Goal: Transaction & Acquisition: Purchase product/service

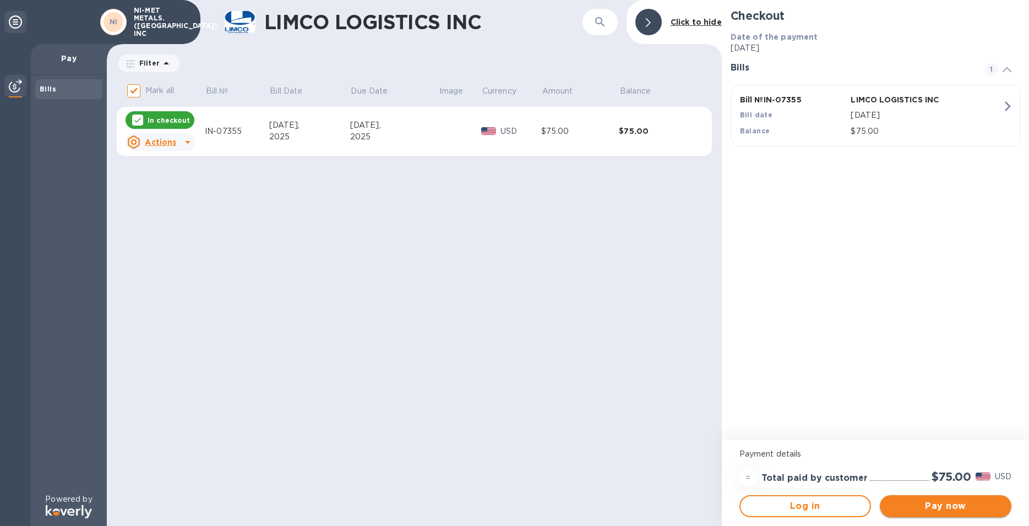
click at [943, 508] on span "Pay now" at bounding box center [945, 505] width 114 height 13
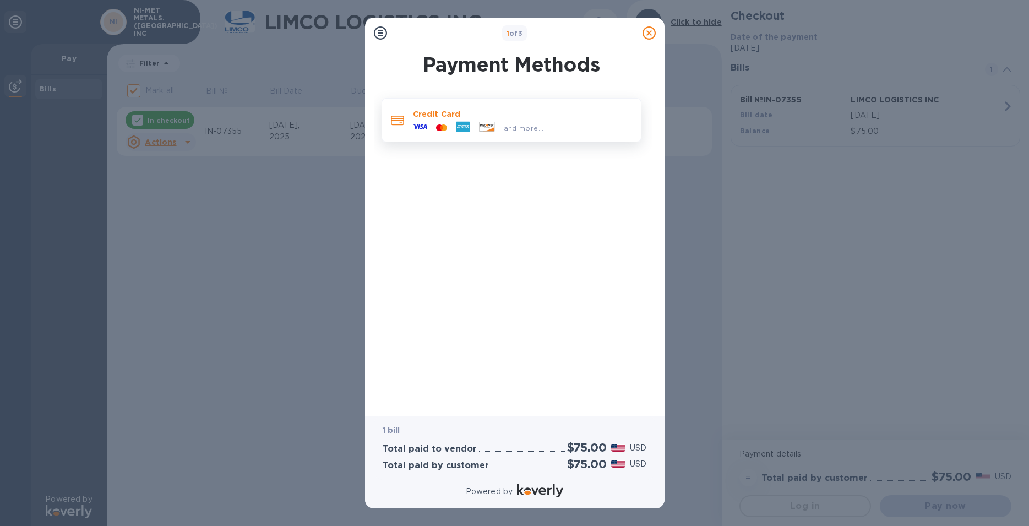
click at [440, 124] on icon at bounding box center [441, 127] width 11 height 7
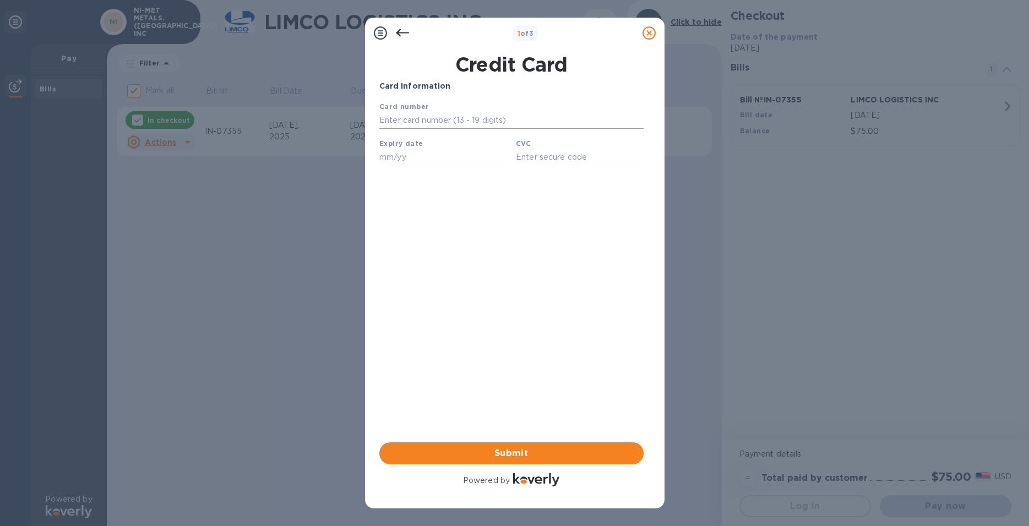
click at [424, 125] on input "text" at bounding box center [511, 120] width 264 height 17
type input "[CREDIT_CARD_NUMBER]"
click at [442, 157] on input "text" at bounding box center [443, 157] width 128 height 17
type input "06/29"
click at [536, 155] on input "text" at bounding box center [579, 157] width 128 height 17
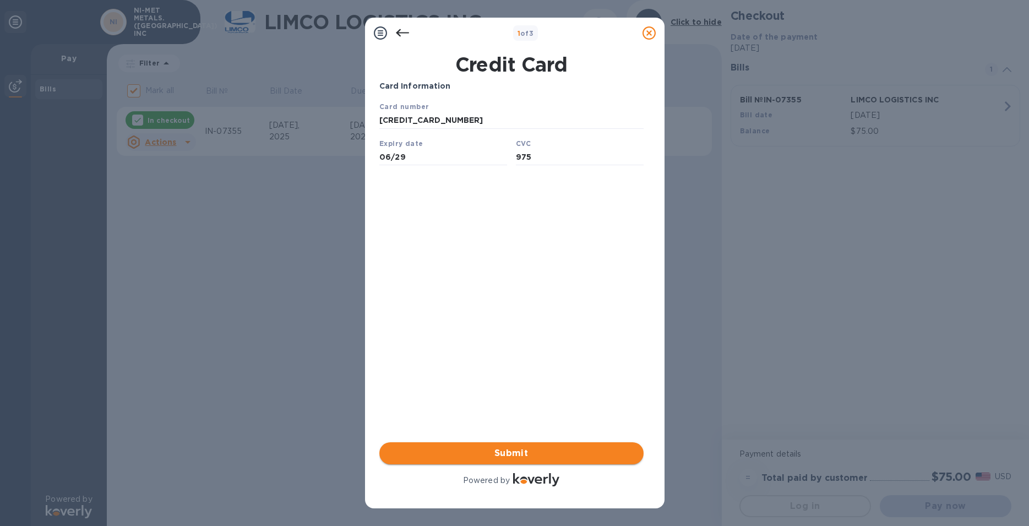
type input "975"
click at [505, 449] on span "Submit" at bounding box center [511, 452] width 247 height 13
click at [506, 454] on span "Submit" at bounding box center [511, 452] width 247 height 13
click at [399, 34] on icon at bounding box center [402, 32] width 13 height 13
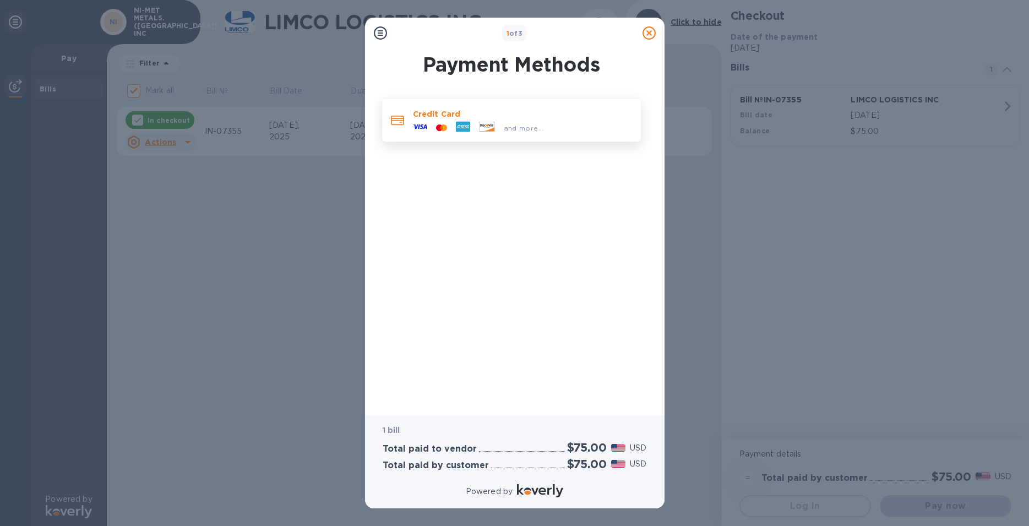
click at [425, 124] on icon at bounding box center [420, 126] width 14 height 14
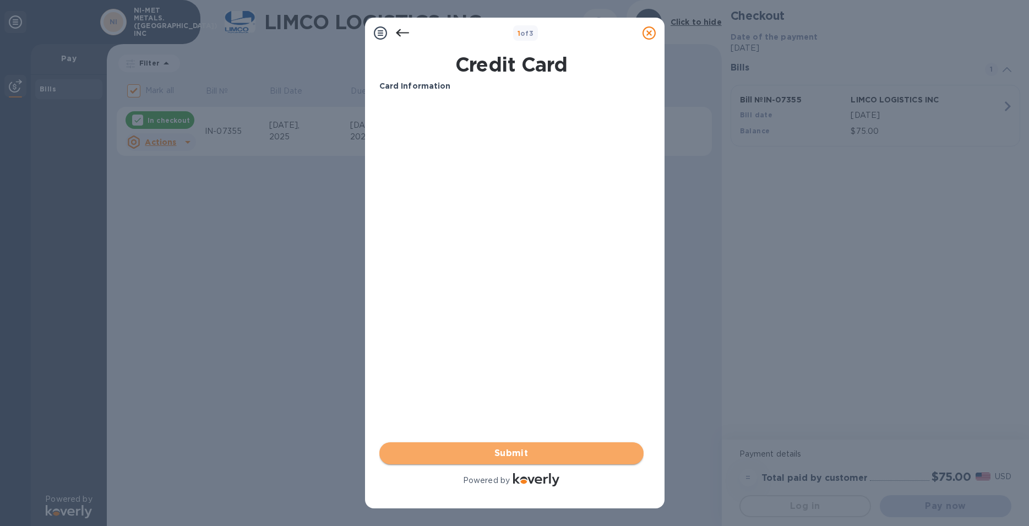
click at [523, 449] on span "Submit" at bounding box center [511, 452] width 247 height 13
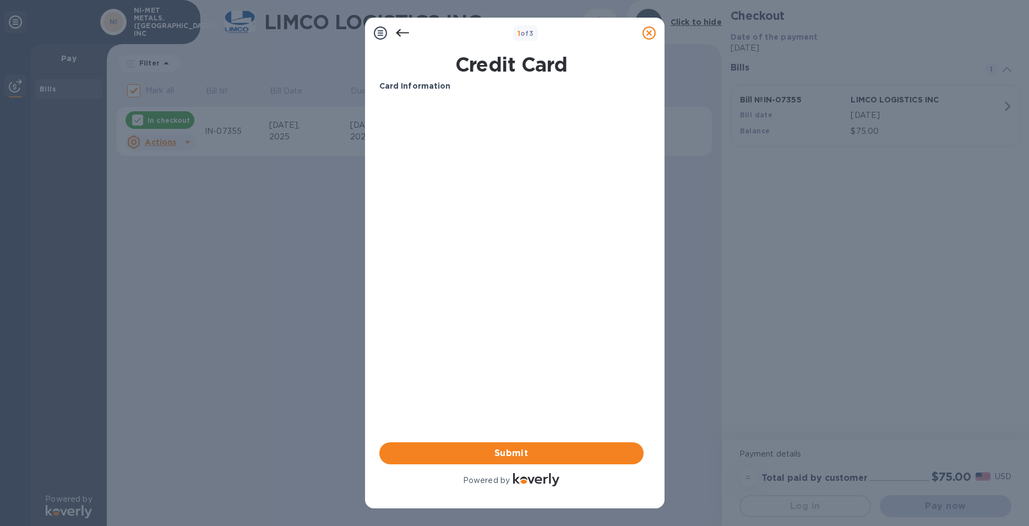
click at [649, 33] on icon at bounding box center [648, 32] width 13 height 13
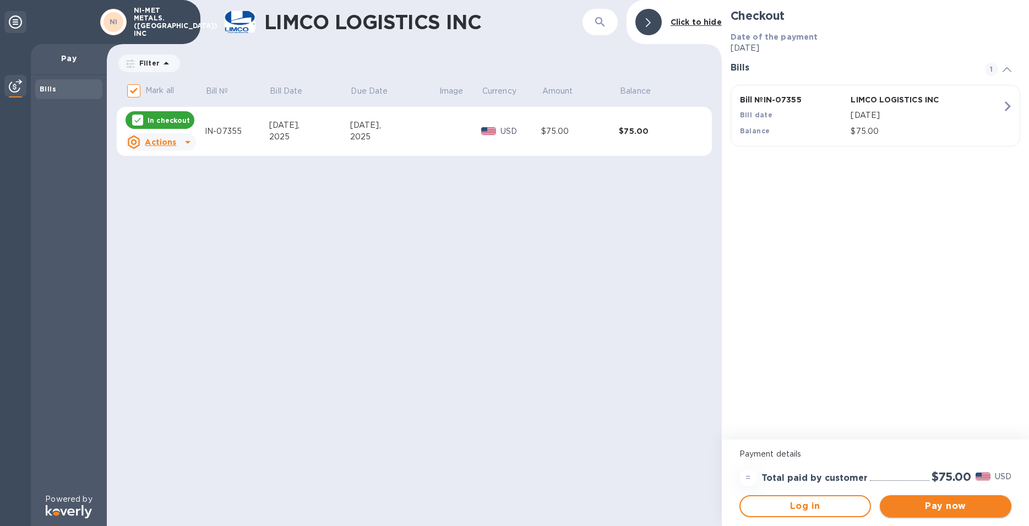
click at [920, 506] on span "Pay now" at bounding box center [945, 505] width 114 height 13
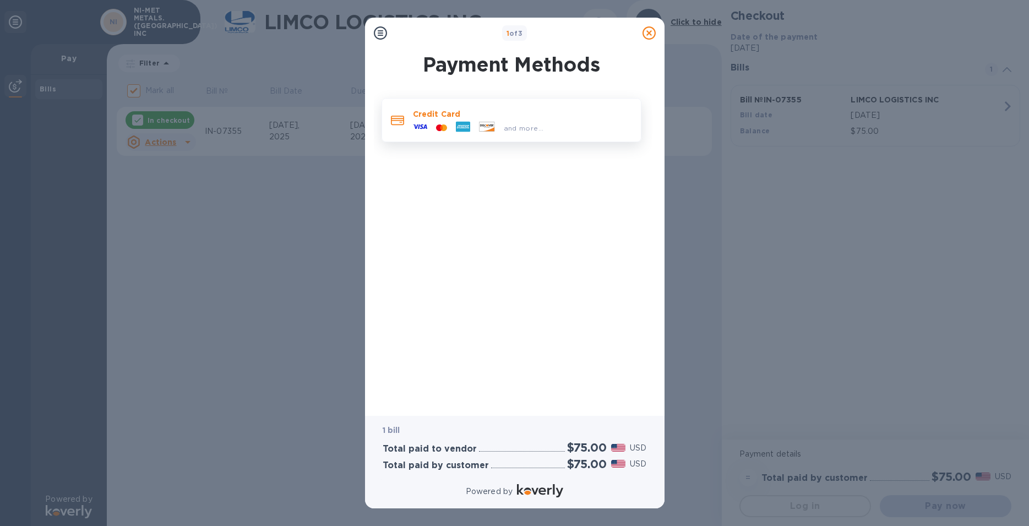
click at [452, 124] on div at bounding box center [462, 127] width 23 height 17
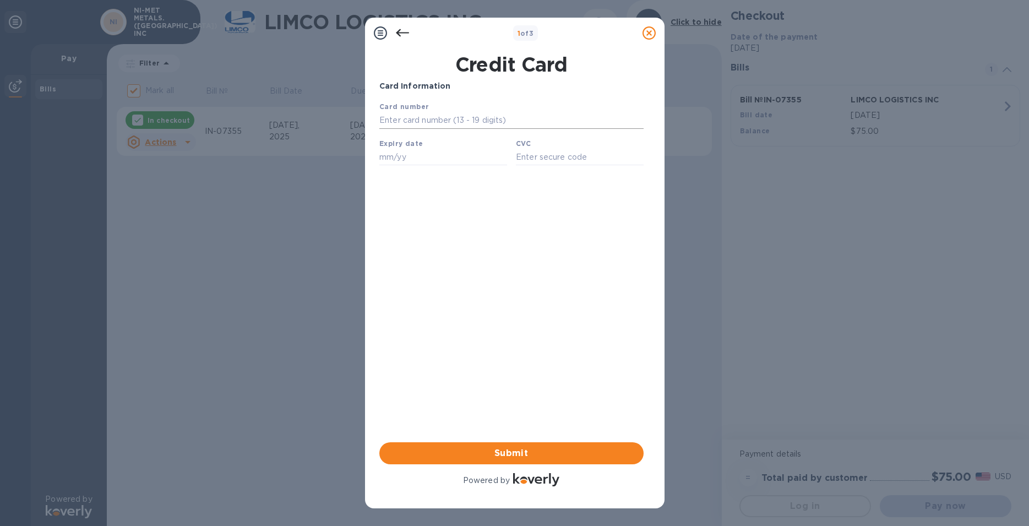
click at [392, 121] on input "text" at bounding box center [511, 120] width 264 height 17
type input "[CREDIT_CARD_NUMBER]"
click at [417, 158] on input "text" at bounding box center [443, 157] width 128 height 17
type input "06/29"
click at [547, 157] on input "text" at bounding box center [579, 157] width 128 height 17
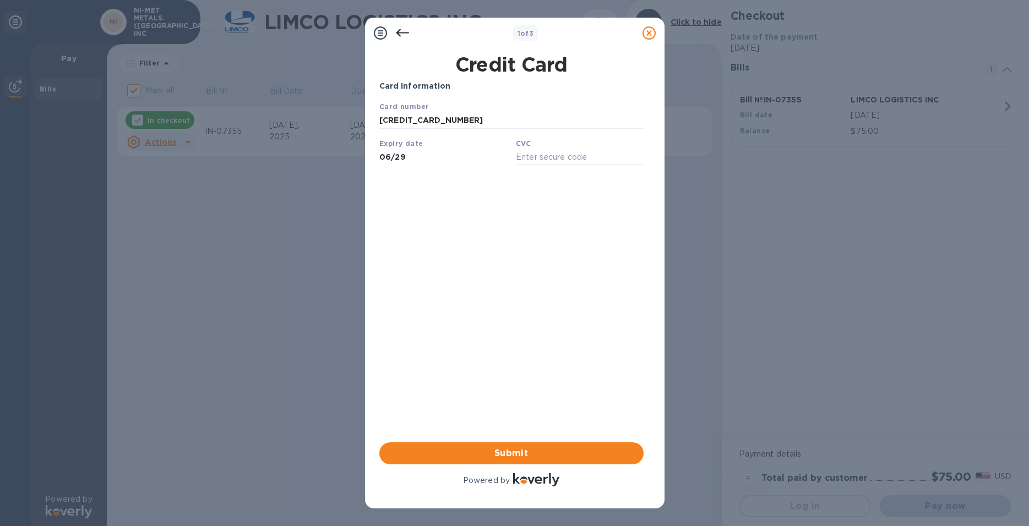
type input "9"
type input "227"
click at [500, 447] on span "Submit" at bounding box center [511, 452] width 247 height 13
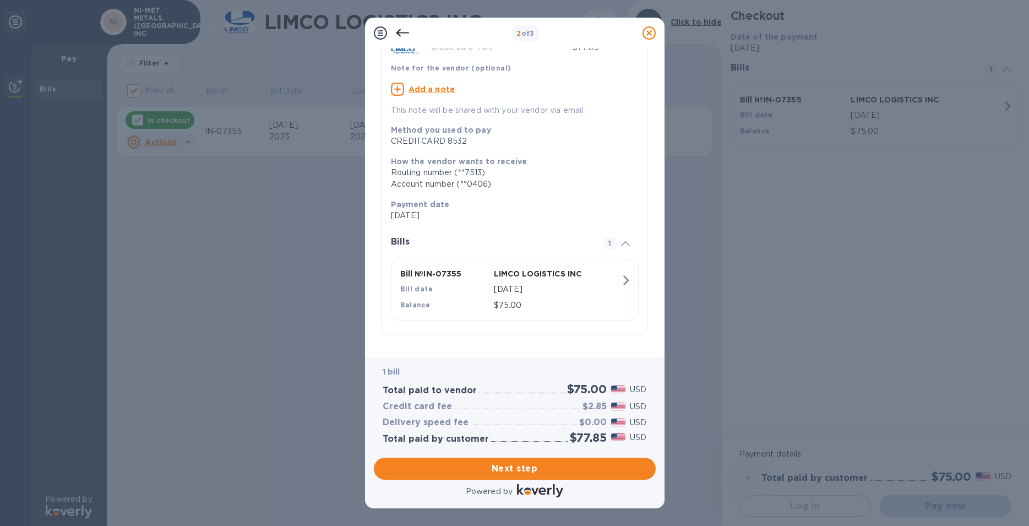
scroll to position [90, 0]
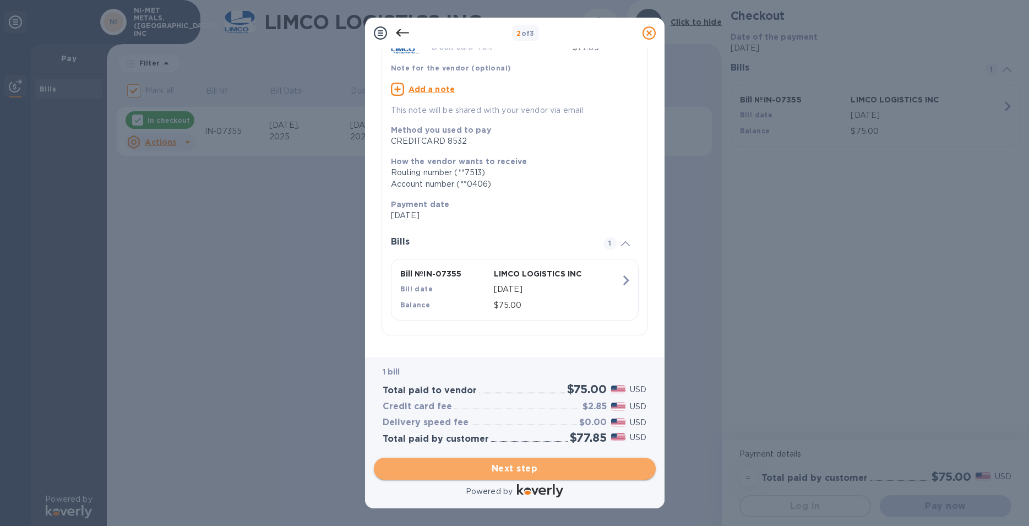
click at [516, 462] on span "Next step" at bounding box center [515, 468] width 264 height 13
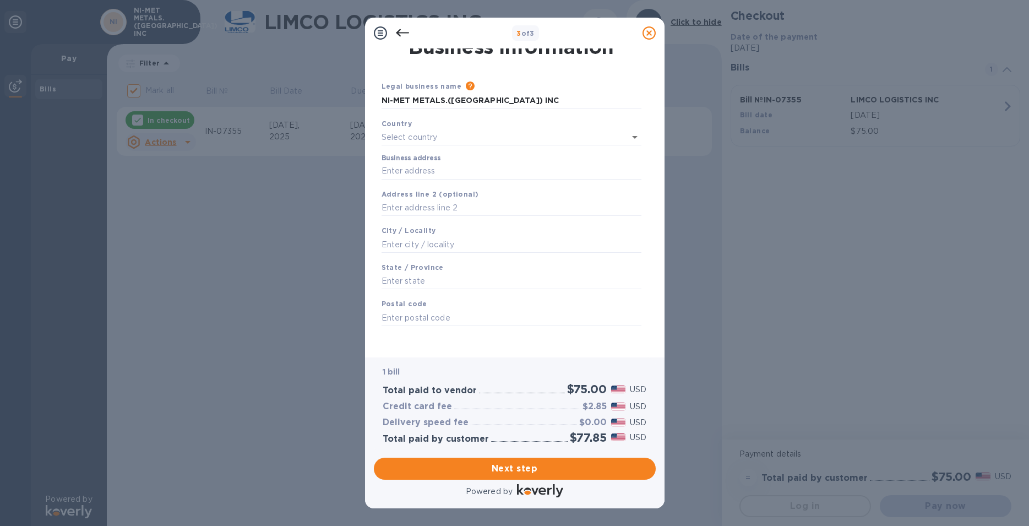
scroll to position [0, 0]
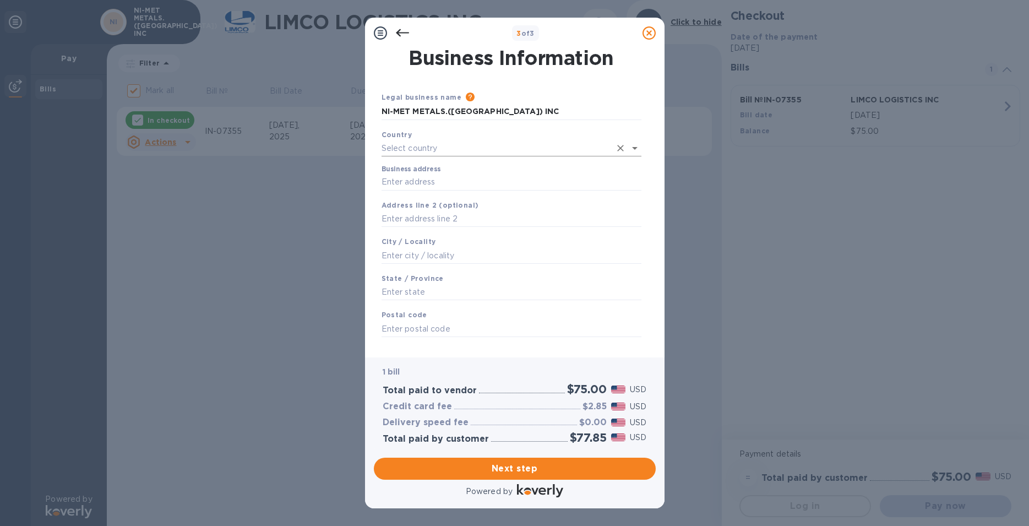
click at [392, 148] on input "text" at bounding box center [495, 148] width 229 height 16
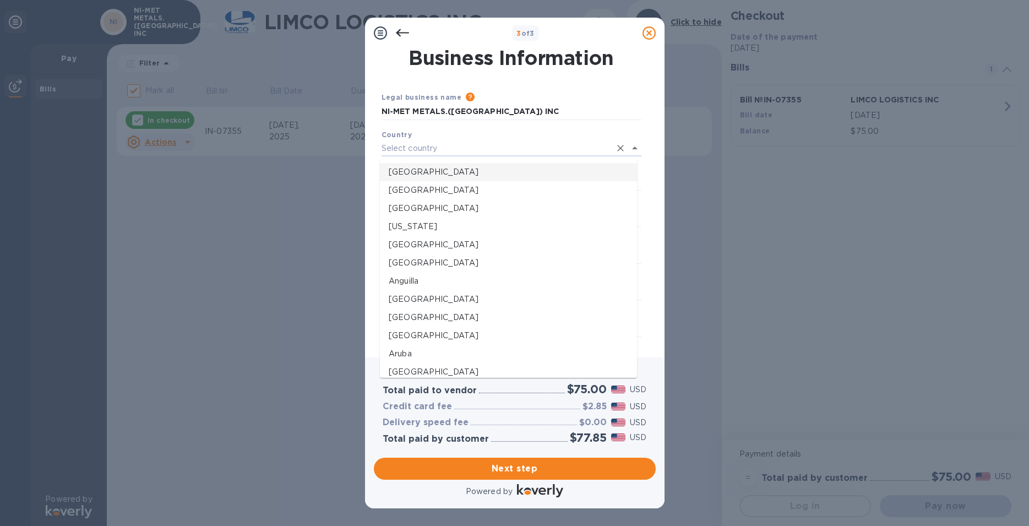
click at [405, 168] on p "[GEOGRAPHIC_DATA]" at bounding box center [508, 172] width 239 height 12
type input "[GEOGRAPHIC_DATA]"
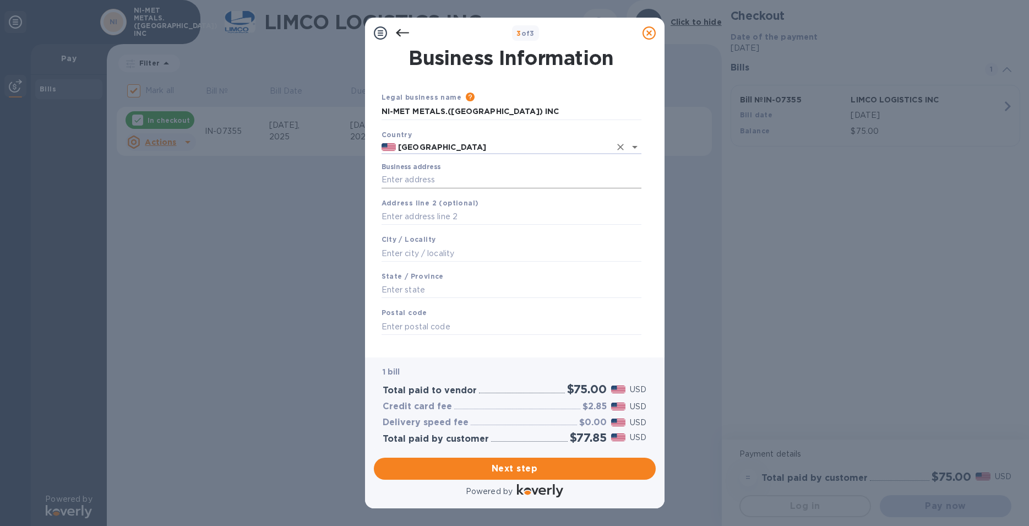
click at [422, 179] on input "Business address" at bounding box center [511, 180] width 260 height 17
click at [399, 183] on input "Business address" at bounding box center [511, 180] width 260 height 17
paste input "8645 N MILITARY TRIAL,"
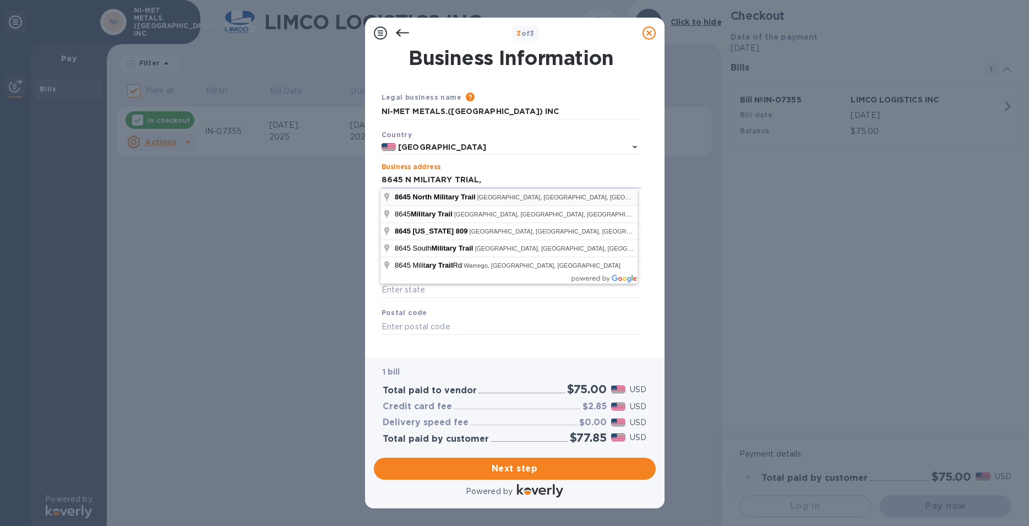
type input "[STREET_ADDRESS]"
type input "[GEOGRAPHIC_DATA]"
type input "FL"
type input "33410"
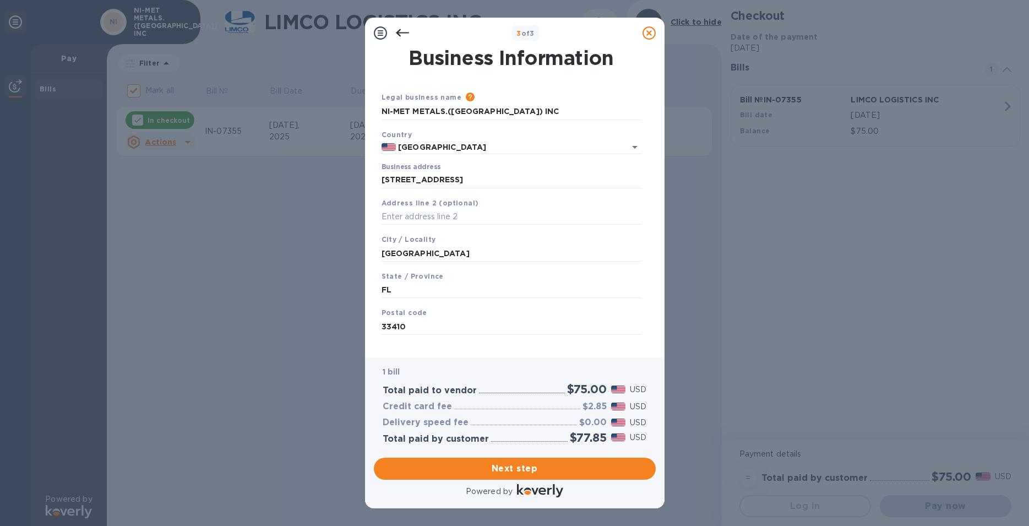
scroll to position [25, 0]
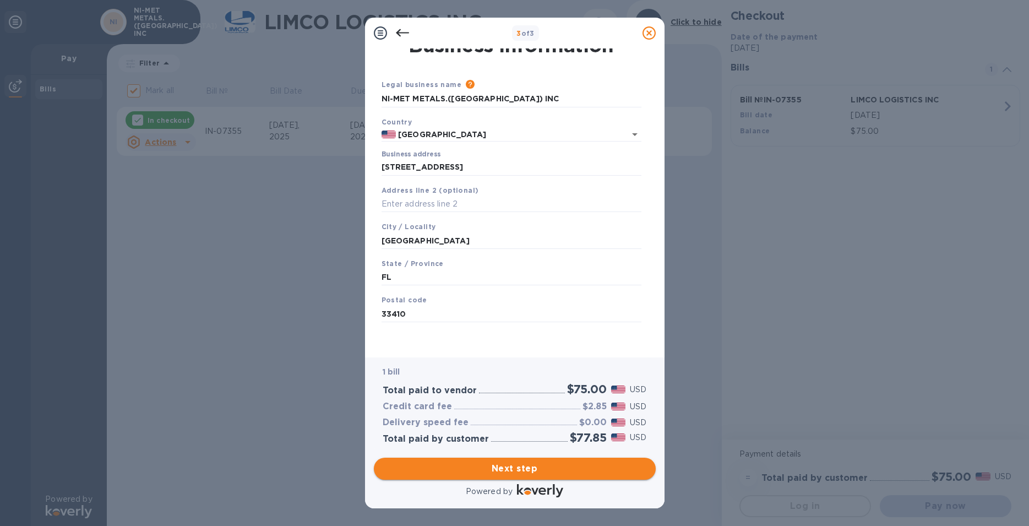
click at [521, 462] on span "Next step" at bounding box center [515, 468] width 264 height 13
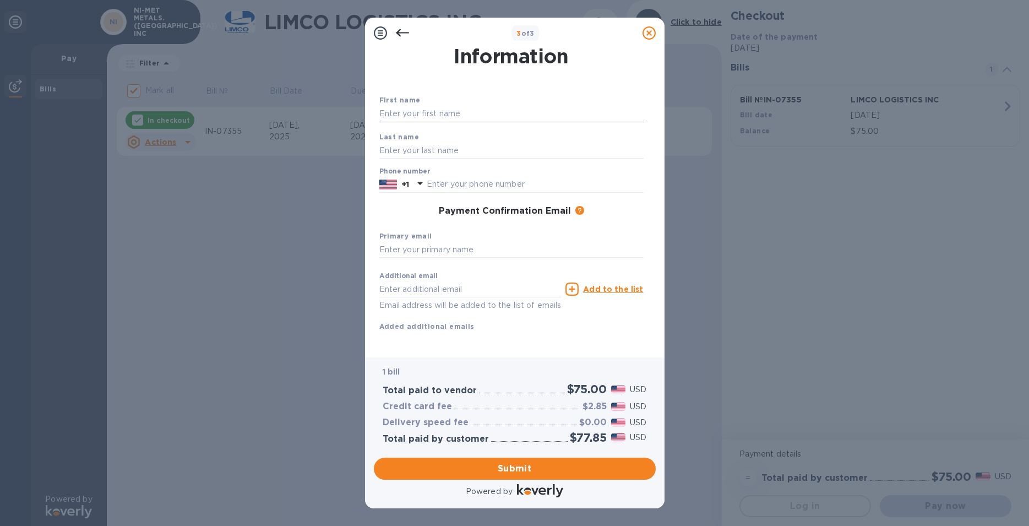
click at [412, 109] on input "text" at bounding box center [511, 114] width 264 height 17
type input "[GEOGRAPHIC_DATA]"
click at [488, 148] on input "text" at bounding box center [511, 150] width 264 height 17
type input "Vyas"
click at [498, 188] on input "text" at bounding box center [535, 184] width 217 height 17
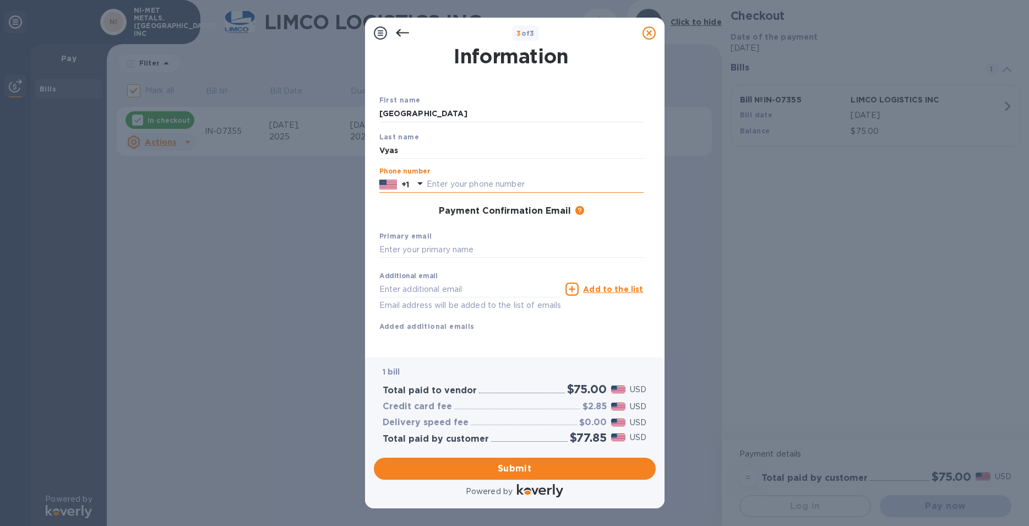
type input "2"
click at [406, 185] on p "+1" at bounding box center [405, 184] width 8 height 11
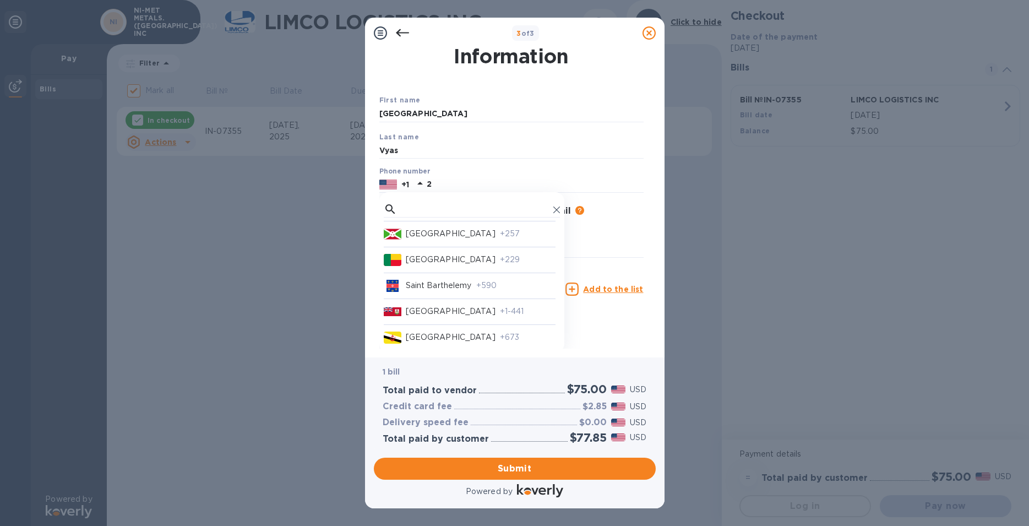
scroll to position [856, 0]
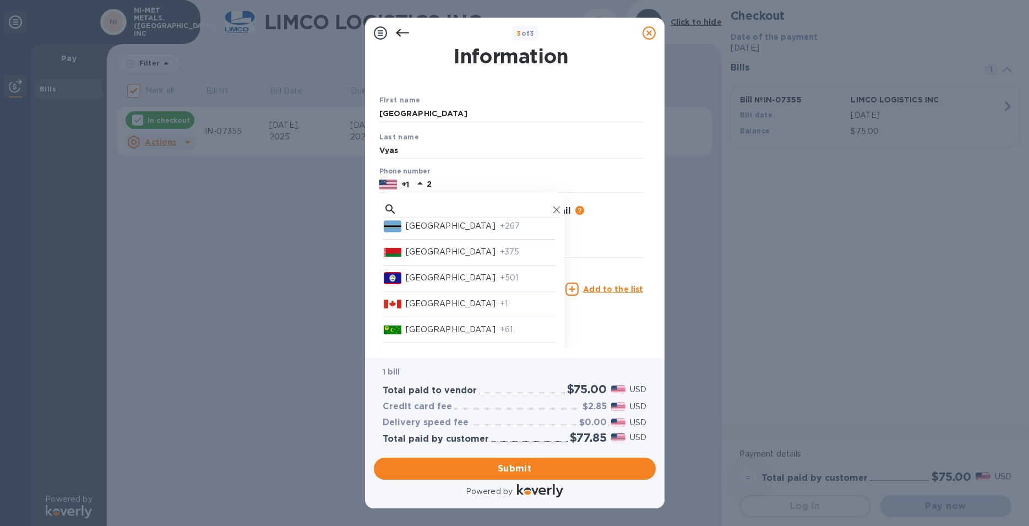
click at [450, 295] on div "Canada +1" at bounding box center [470, 300] width 172 height 19
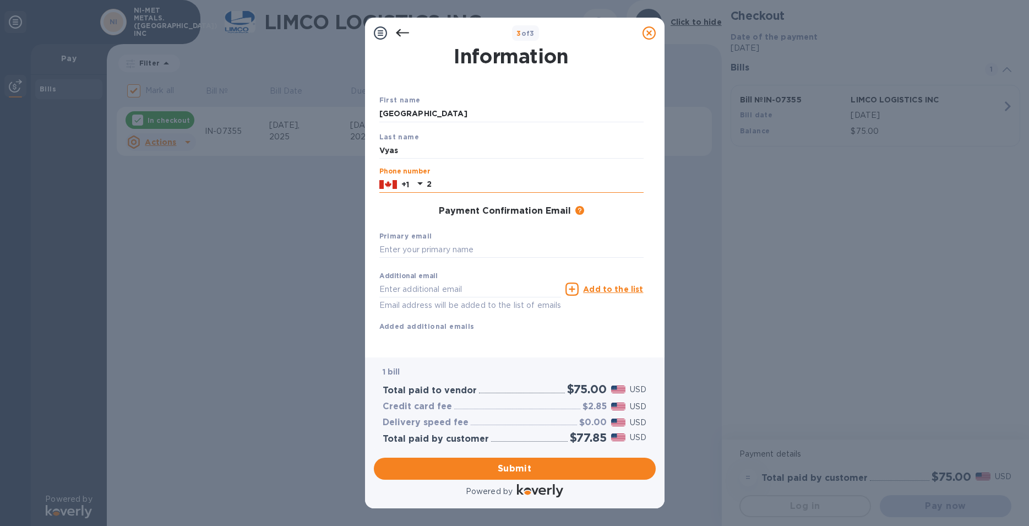
click at [451, 184] on input "2" at bounding box center [535, 184] width 217 height 17
type input "6478819759"
click at [433, 247] on input "text" at bounding box center [511, 250] width 264 height 17
type input "b"
type input "[PERSON_NAME]"
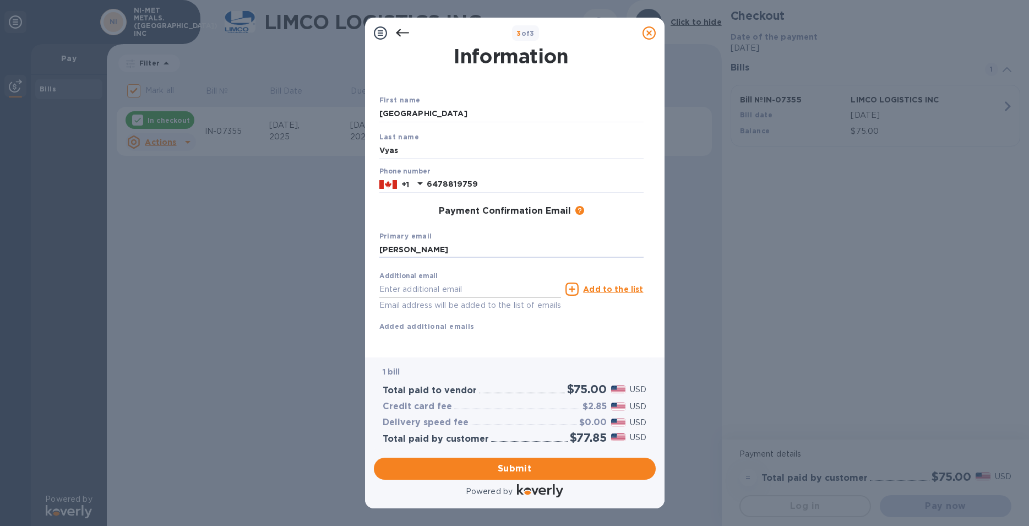
click at [449, 289] on input "text" at bounding box center [470, 289] width 182 height 17
click at [410, 291] on input "text" at bounding box center [470, 289] width 182 height 17
click at [410, 287] on input "text" at bounding box center [470, 289] width 182 height 17
type input "[PERSON_NAME][EMAIL_ADDRESS][DOMAIN_NAME]"
click at [608, 293] on u "Add to the list" at bounding box center [613, 289] width 60 height 9
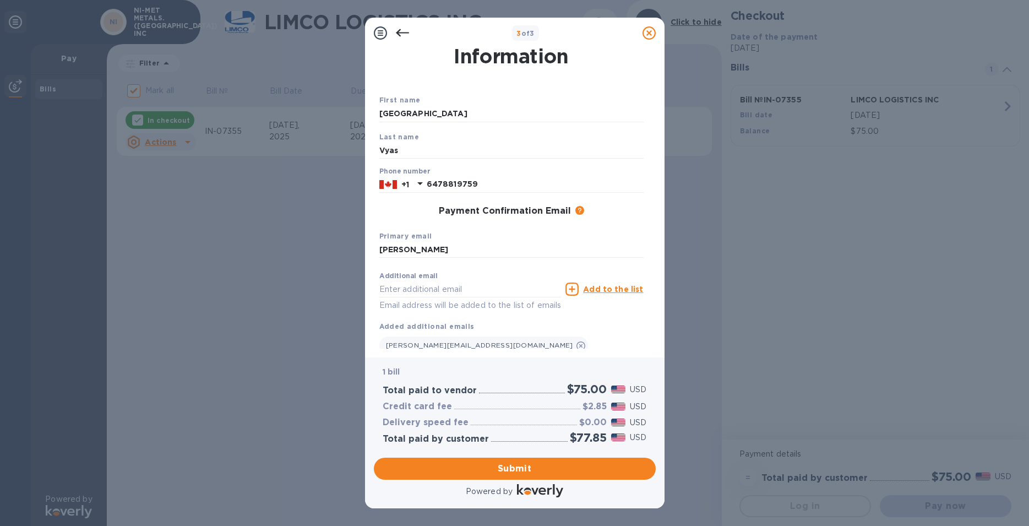
scroll to position [60, 0]
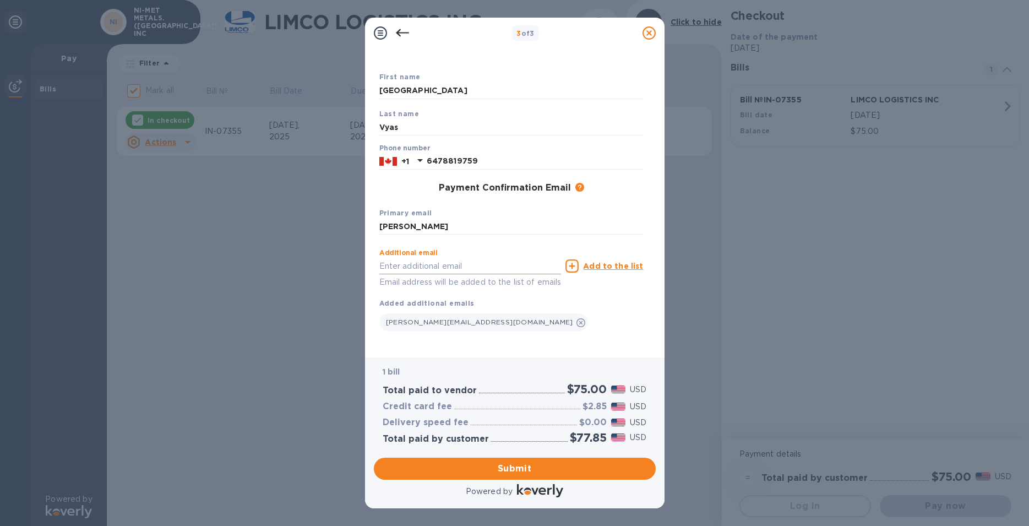
click at [460, 258] on input "text" at bounding box center [470, 266] width 182 height 17
type input "[PERSON_NAME][EMAIL_ADDRESS][PERSON_NAME][DOMAIN_NAME]"
click at [618, 261] on u "Add to the list" at bounding box center [613, 265] width 60 height 9
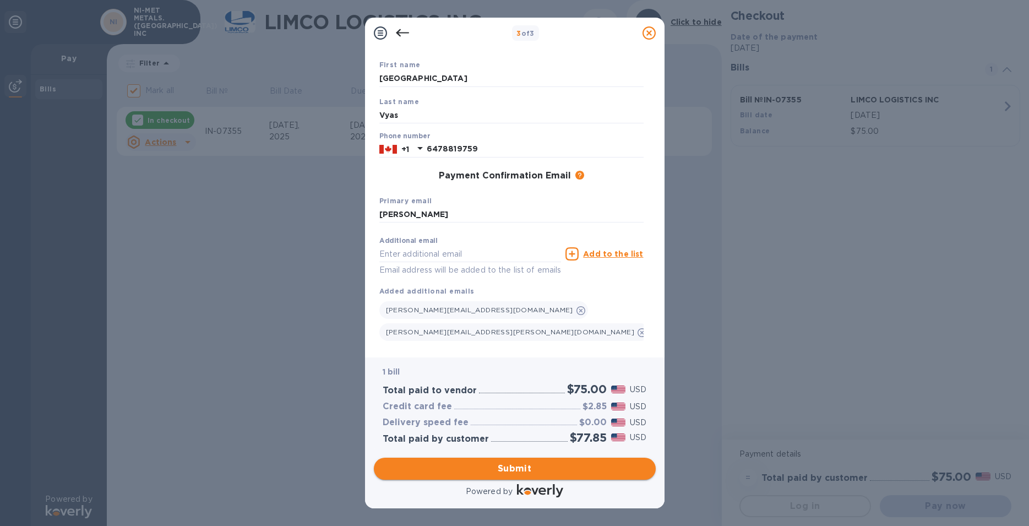
click at [500, 463] on span "Submit" at bounding box center [515, 468] width 264 height 13
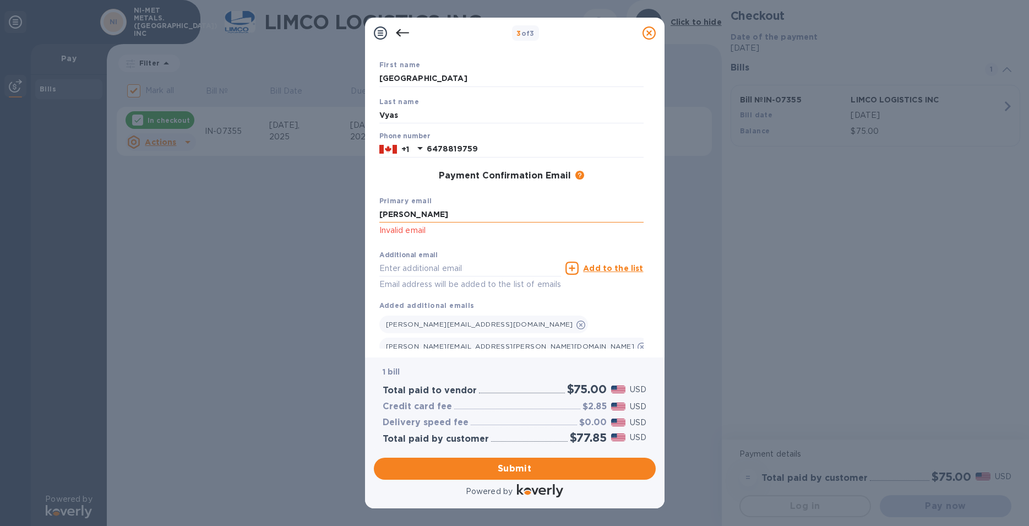
click at [430, 215] on input "[PERSON_NAME]" at bounding box center [511, 214] width 264 height 17
click at [517, 463] on span "Submit" at bounding box center [515, 468] width 264 height 13
drag, startPoint x: 417, startPoint y: 215, endPoint x: 352, endPoint y: 210, distance: 65.7
click at [379, 210] on input "[GEOGRAPHIC_DATA]" at bounding box center [511, 214] width 264 height 17
click at [502, 463] on span "Submit" at bounding box center [515, 468] width 264 height 13
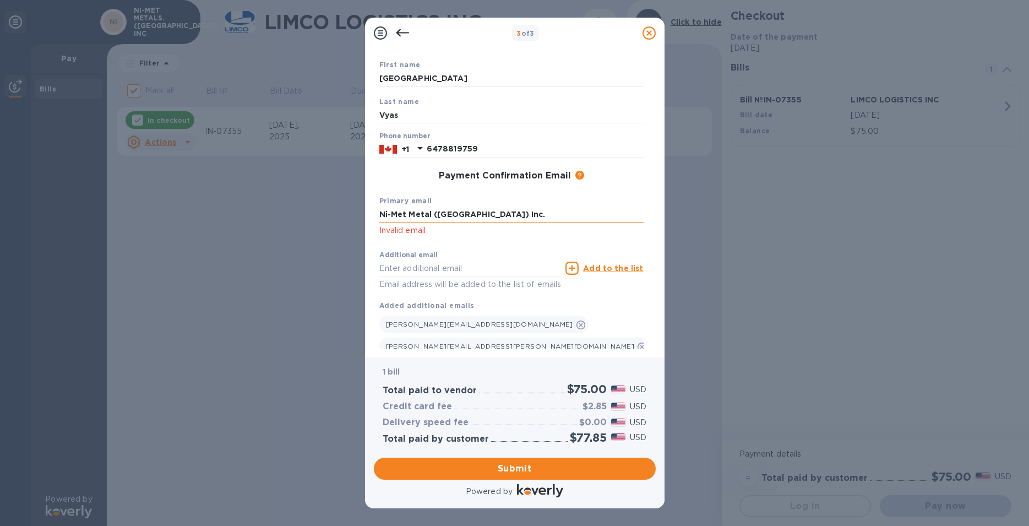
drag, startPoint x: 478, startPoint y: 210, endPoint x: 352, endPoint y: 204, distance: 126.2
click at [379, 206] on input "Ni-Met Metal ([GEOGRAPHIC_DATA]) Inc." at bounding box center [511, 214] width 264 height 17
type input "[PERSON_NAME][EMAIL_ADDRESS][PERSON_NAME][DOMAIN_NAME]"
click at [515, 467] on span "Submit" at bounding box center [515, 468] width 264 height 13
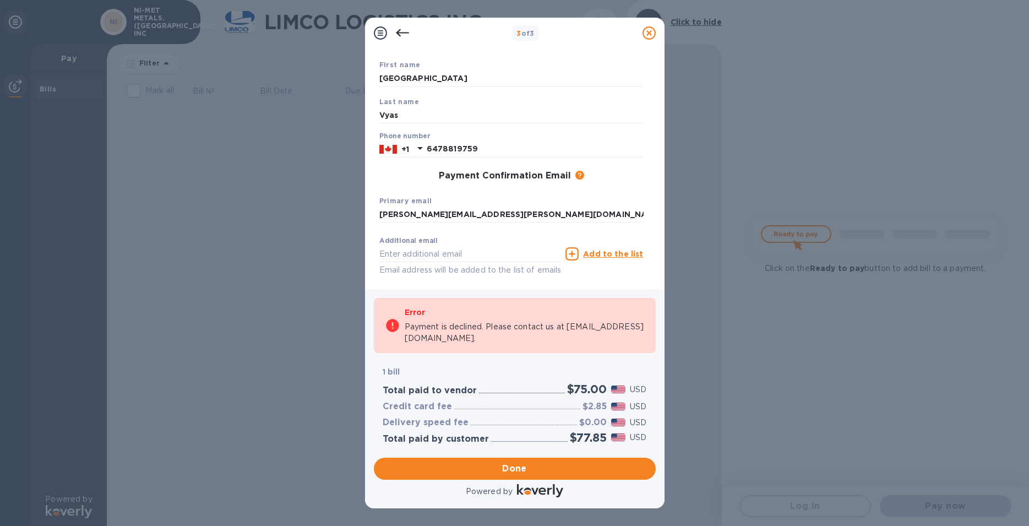
checkbox input "false"
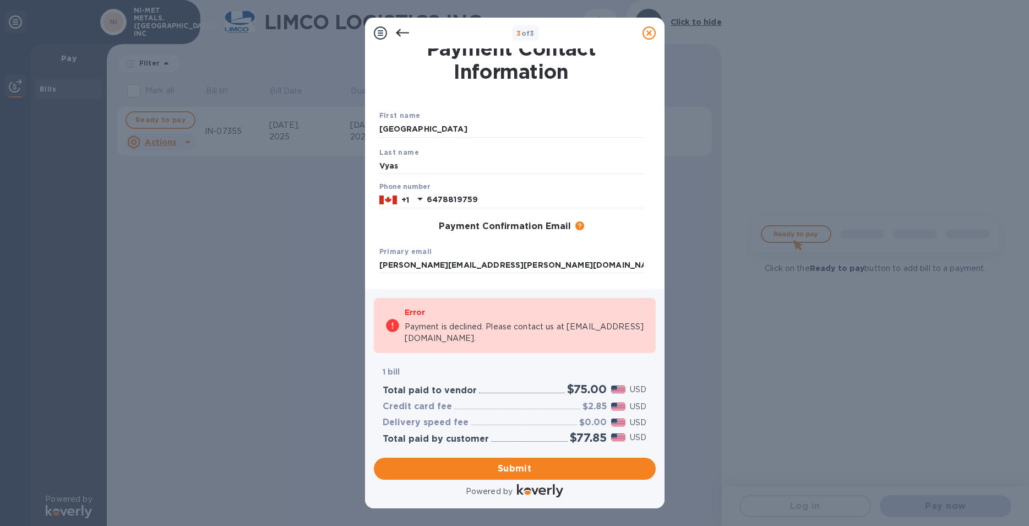
scroll to position [0, 0]
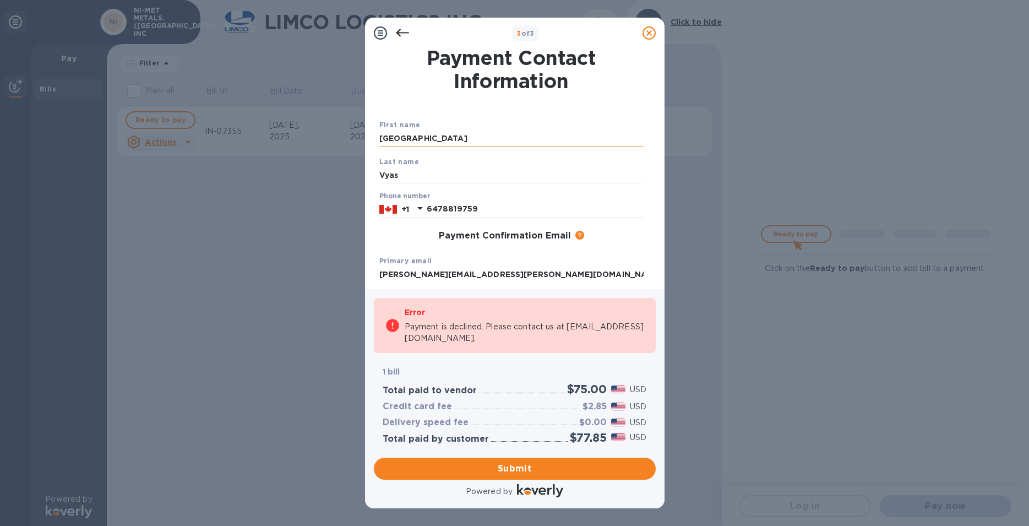
drag, startPoint x: 417, startPoint y: 143, endPoint x: 334, endPoint y: 138, distance: 83.8
click at [379, 138] on input "[GEOGRAPHIC_DATA]" at bounding box center [511, 138] width 264 height 17
type input "Anil"
drag, startPoint x: 403, startPoint y: 171, endPoint x: 281, endPoint y: 170, distance: 122.2
click at [379, 170] on input "Vyas" at bounding box center [511, 175] width 264 height 17
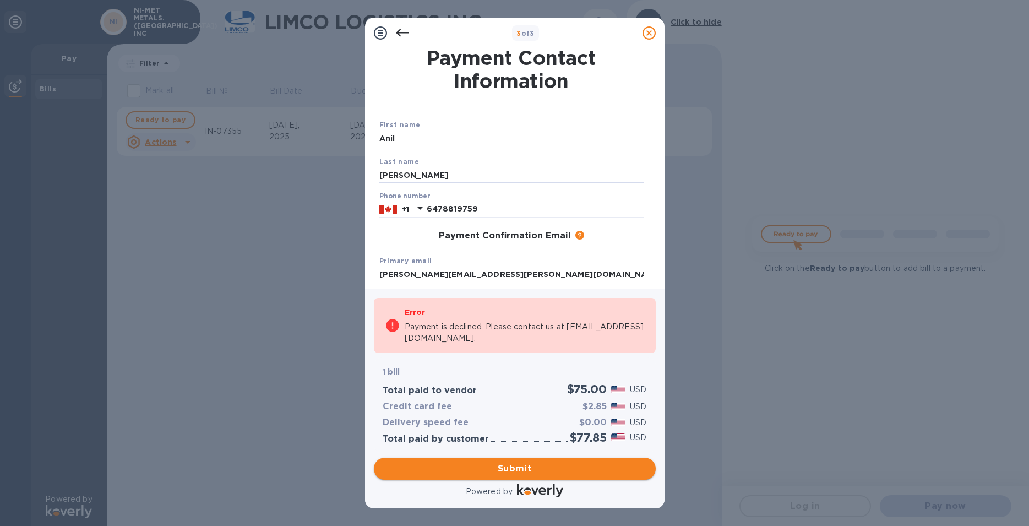
type input "[PERSON_NAME]"
click at [517, 466] on span "Submit" at bounding box center [515, 468] width 264 height 13
drag, startPoint x: 501, startPoint y: 211, endPoint x: 420, endPoint y: 206, distance: 81.6
click at [427, 206] on input "6478819759" at bounding box center [535, 209] width 217 height 17
click at [401, 210] on p "+1" at bounding box center [405, 209] width 8 height 11
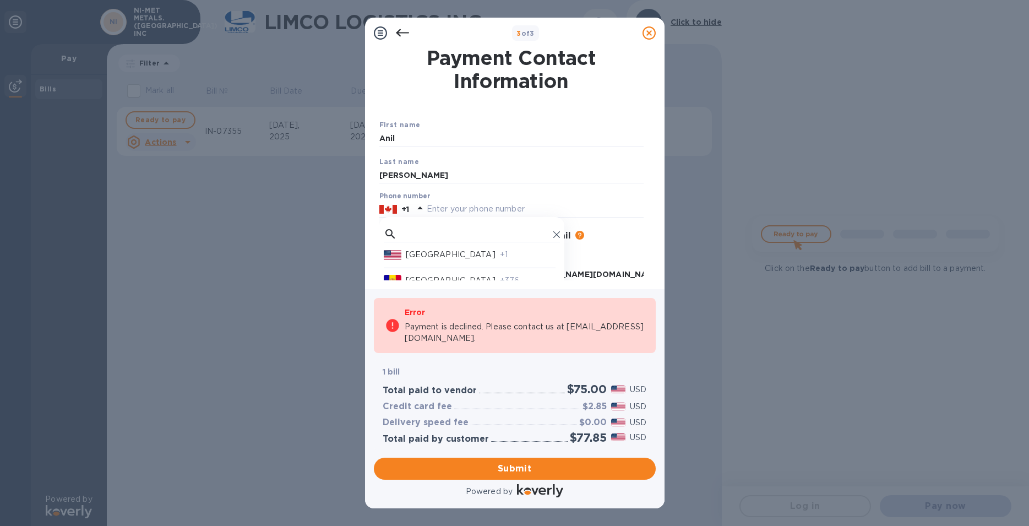
click at [401, 250] on div at bounding box center [395, 255] width 22 height 12
click at [513, 467] on span "Submit" at bounding box center [515, 468] width 264 height 13
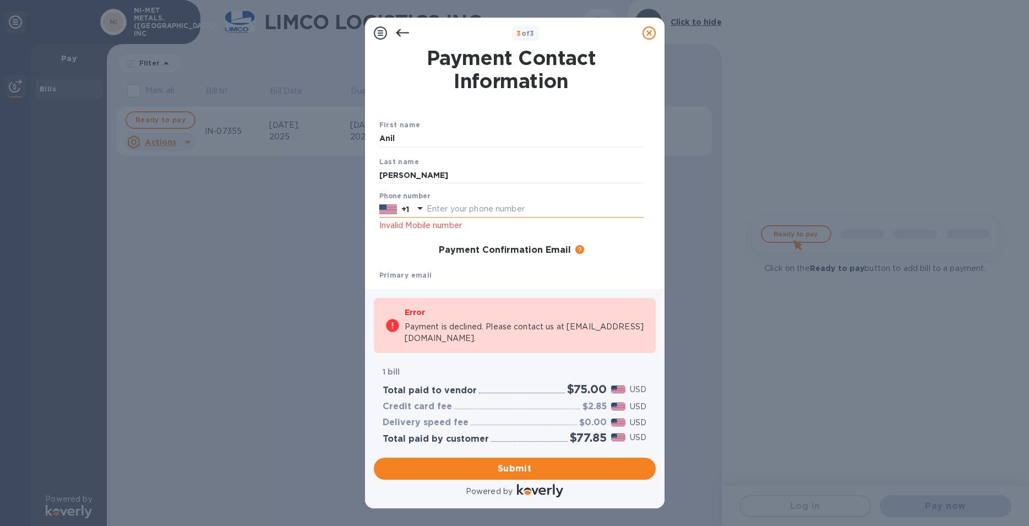
click at [432, 211] on input "text" at bounding box center [535, 209] width 217 height 17
type input "2892911111"
click at [394, 203] on img at bounding box center [388, 209] width 18 height 12
click at [466, 232] on input "text" at bounding box center [475, 234] width 148 height 17
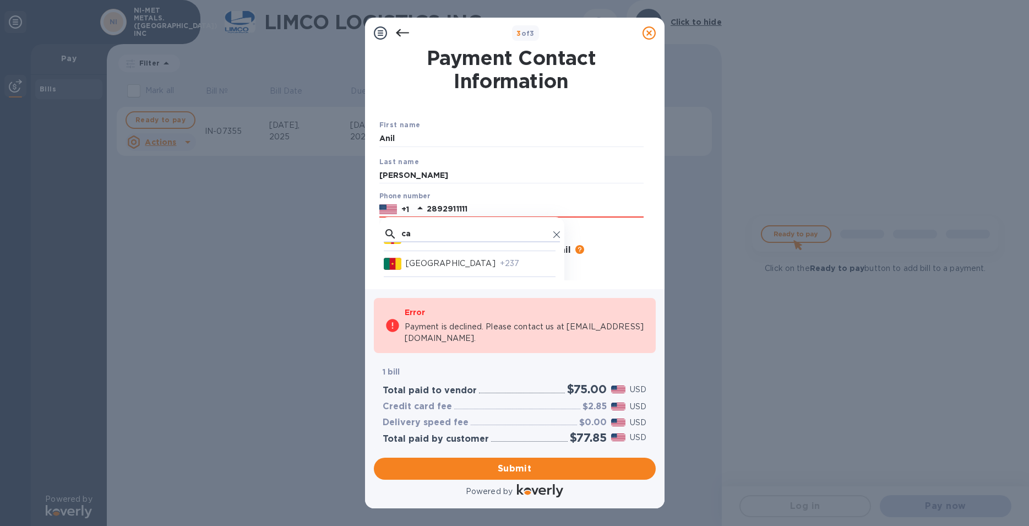
type input "ca"
click at [504, 253] on div at bounding box center [470, 252] width 172 height 7
click at [429, 244] on p "[GEOGRAPHIC_DATA]" at bounding box center [451, 243] width 90 height 12
drag, startPoint x: 472, startPoint y: 212, endPoint x: 424, endPoint y: 209, distance: 47.5
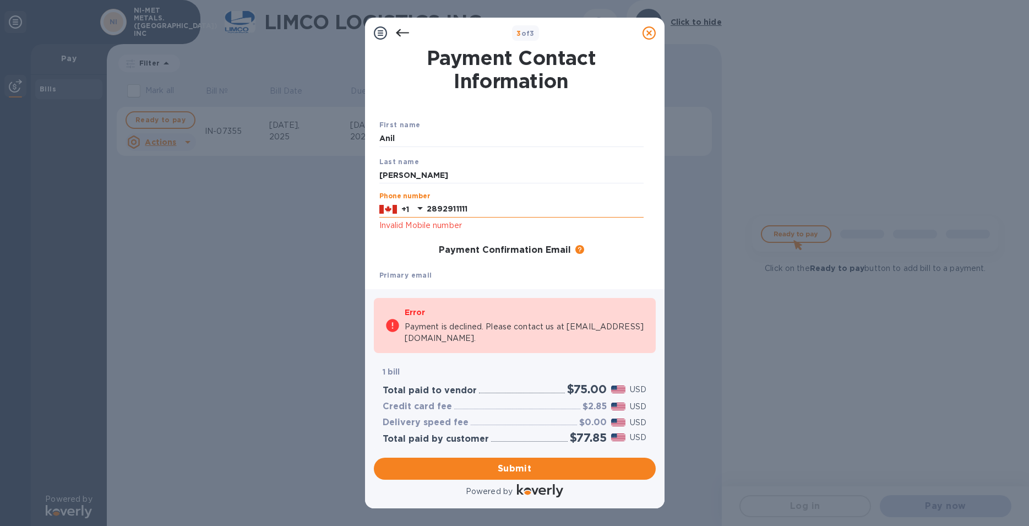
click at [427, 209] on input "2892911111" at bounding box center [535, 209] width 217 height 17
click at [439, 210] on input "text" at bounding box center [535, 209] width 217 height 17
type input "2"
type input "6478819759"
click at [523, 465] on span "Submit" at bounding box center [515, 468] width 264 height 13
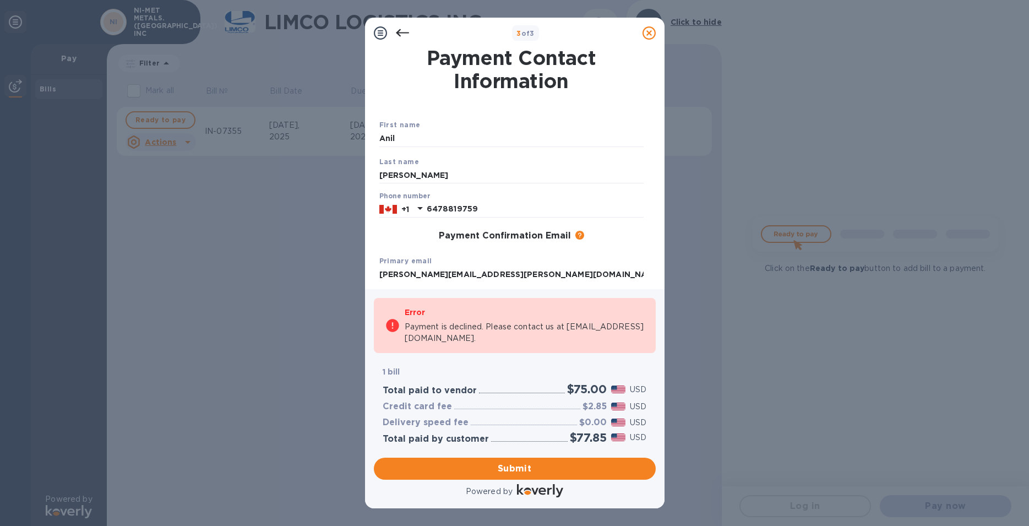
click at [407, 35] on icon at bounding box center [402, 32] width 13 height 13
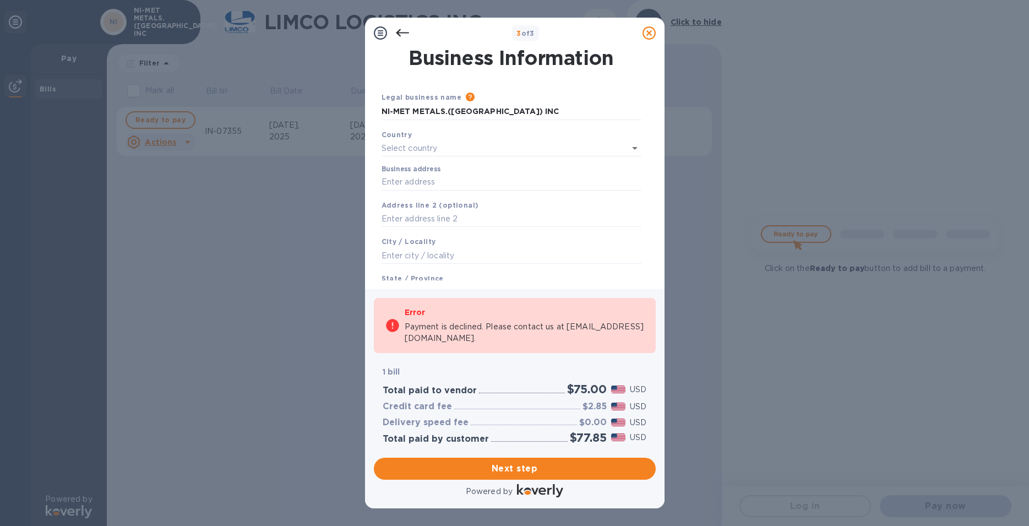
click at [399, 32] on icon at bounding box center [402, 32] width 13 height 13
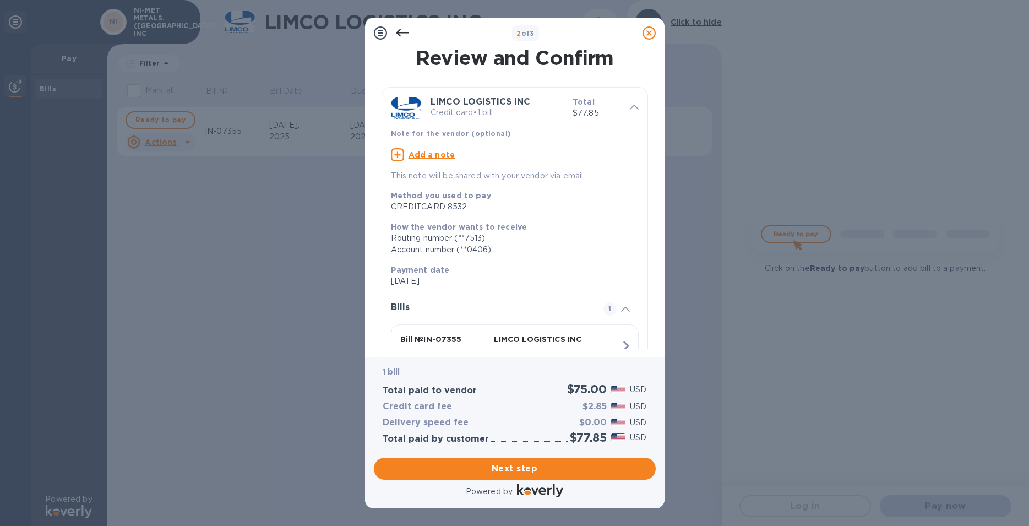
click at [650, 37] on icon at bounding box center [648, 32] width 13 height 13
